Goal: Obtain resource: Obtain resource

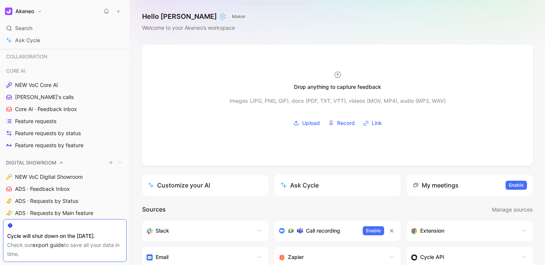
scroll to position [385, 0]
click at [59, 210] on span "ADS · Requests by Main feature" at bounding box center [54, 212] width 78 height 8
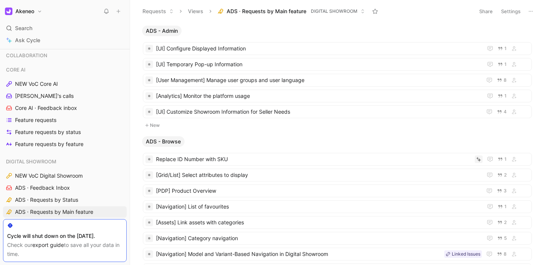
click at [531, 11] on icon at bounding box center [531, 11] width 6 height 6
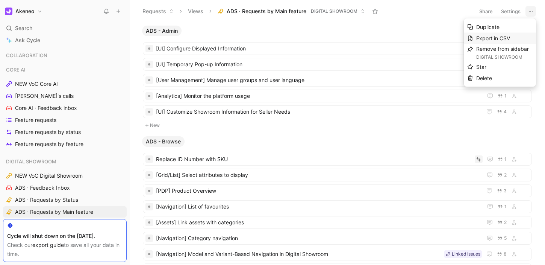
click at [497, 38] on span "Export in CSV" at bounding box center [494, 38] width 34 height 6
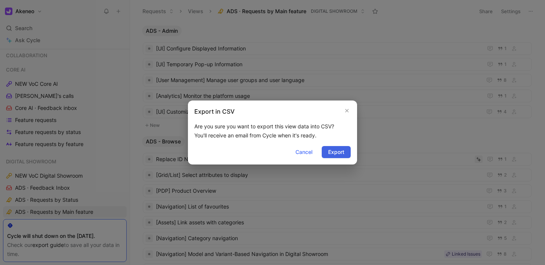
click at [339, 150] on span "Export" at bounding box center [336, 151] width 16 height 9
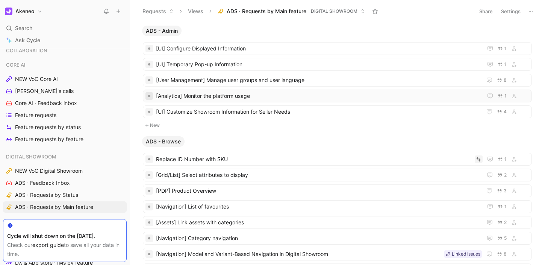
scroll to position [374, 0]
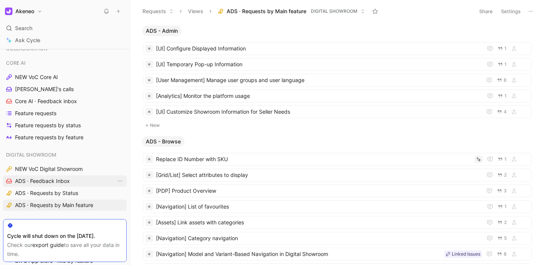
click at [35, 181] on span "ADS · Feedback Inbox" at bounding box center [42, 181] width 55 height 8
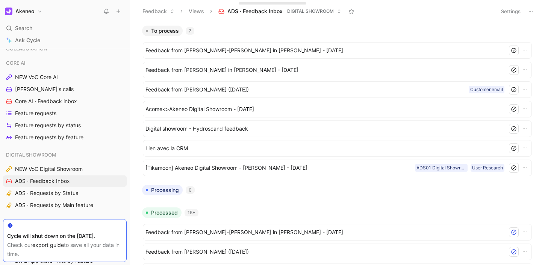
click at [533, 10] on icon at bounding box center [531, 11] width 6 height 6
click at [532, 11] on use at bounding box center [531, 11] width 4 height 1
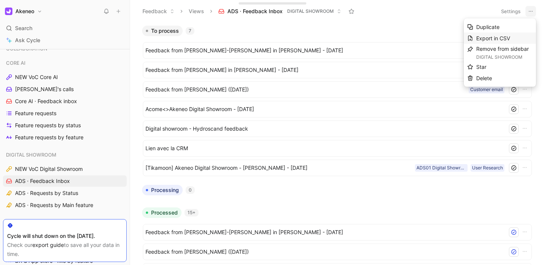
click at [489, 37] on span "Export in CSV" at bounding box center [494, 38] width 34 height 6
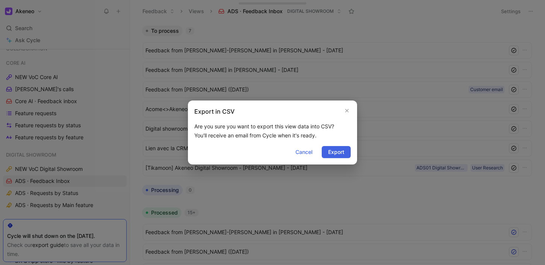
click at [332, 151] on span "Export" at bounding box center [336, 151] width 16 height 9
